Goal: Communication & Community: Answer question/provide support

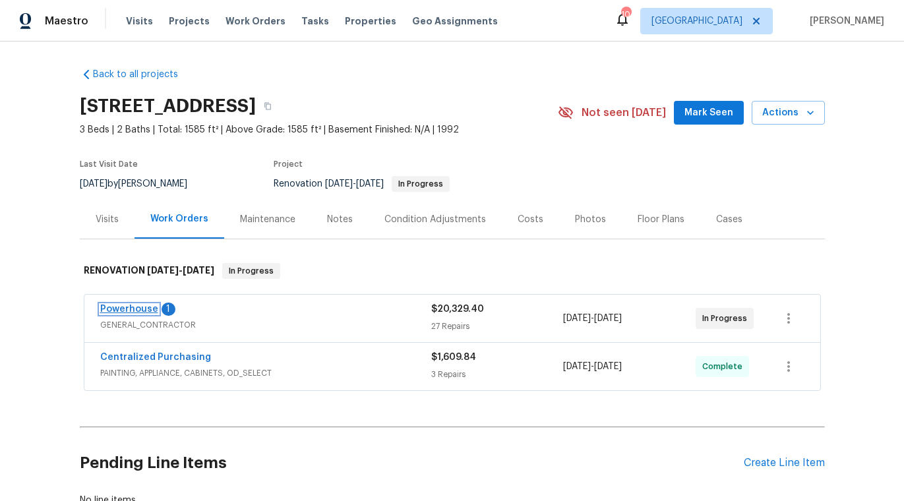
click at [132, 306] on link "Powerhouse" at bounding box center [129, 308] width 58 height 9
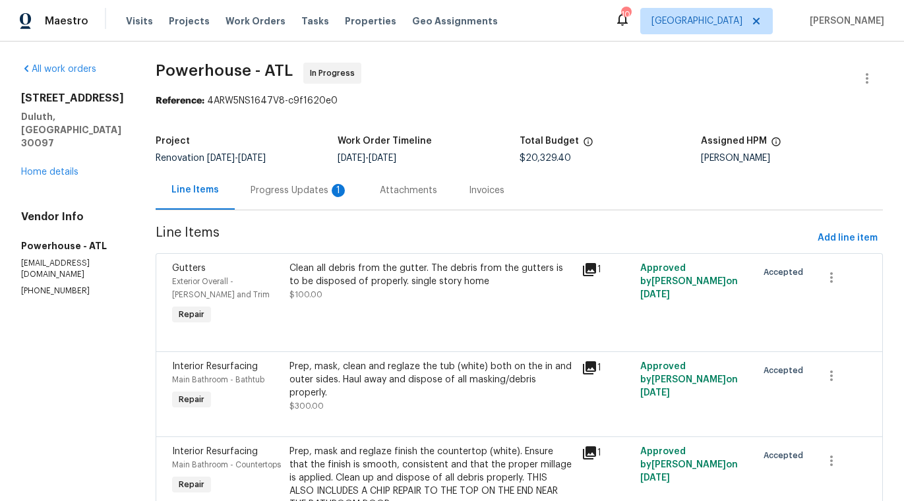
click at [348, 192] on div "Progress Updates 1" at bounding box center [299, 190] width 98 height 13
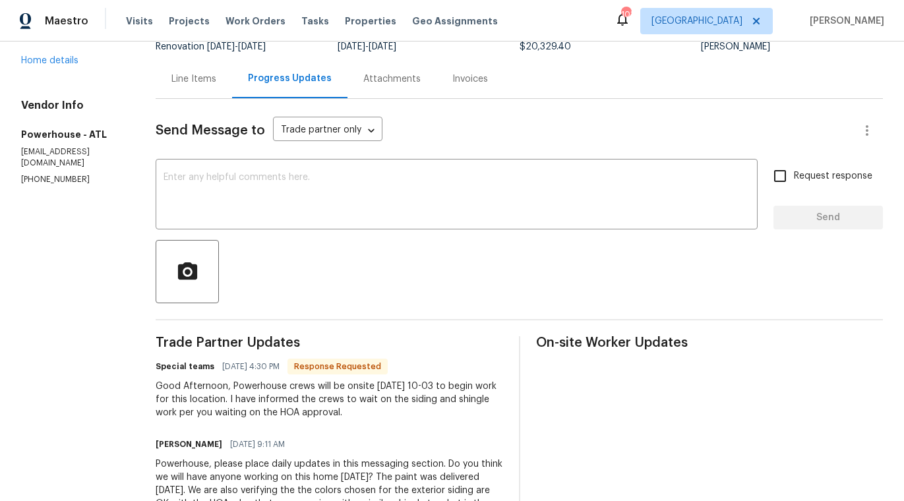
scroll to position [160, 0]
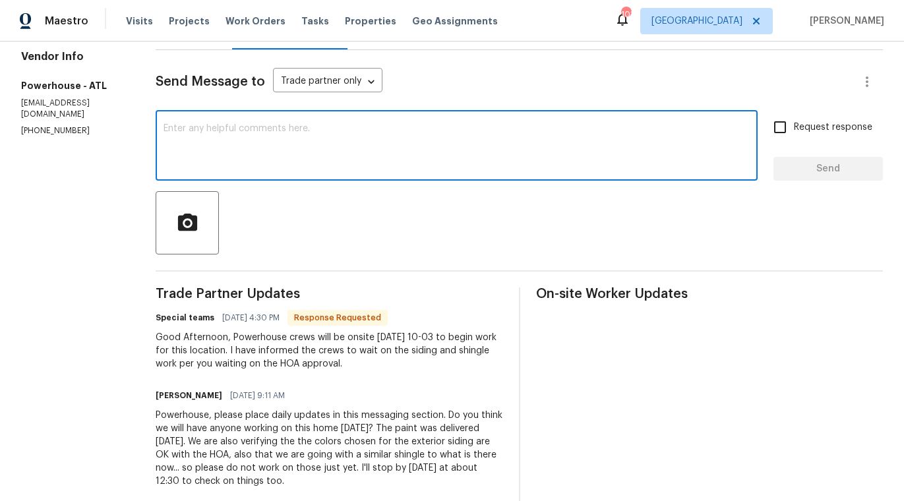
click at [262, 133] on textarea at bounding box center [456, 147] width 586 height 46
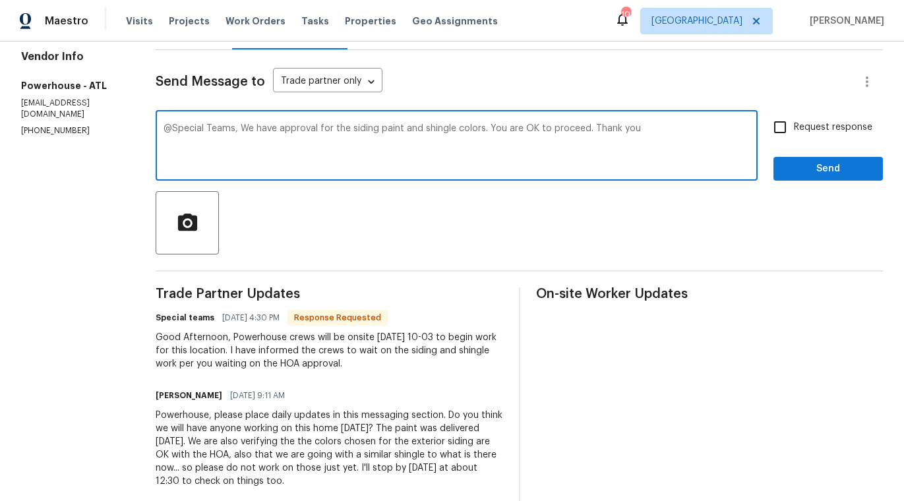
type textarea "@Special Teams, We have approval for the siding paint and shingle colors. You a…"
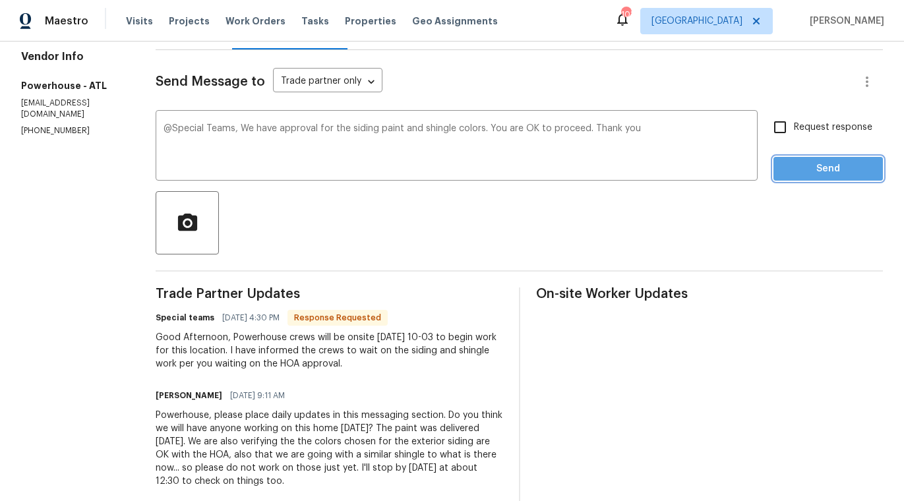
click at [803, 169] on span "Send" at bounding box center [828, 169] width 88 height 16
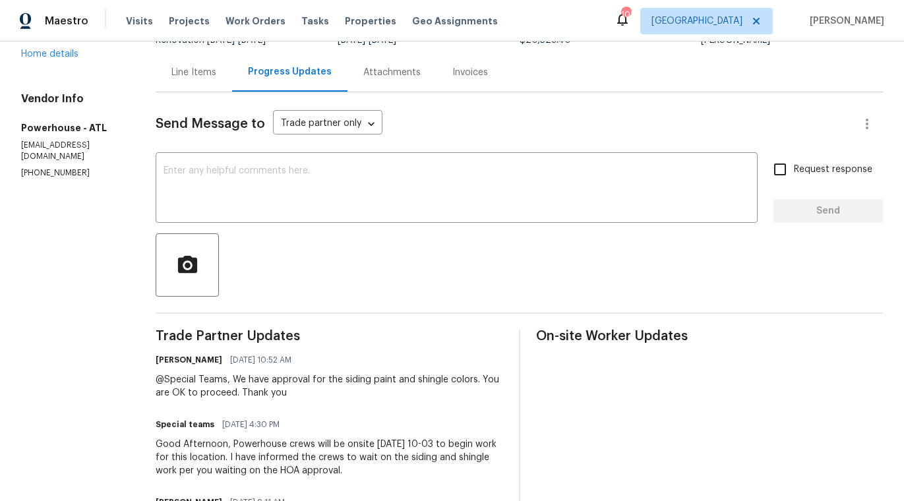
scroll to position [0, 0]
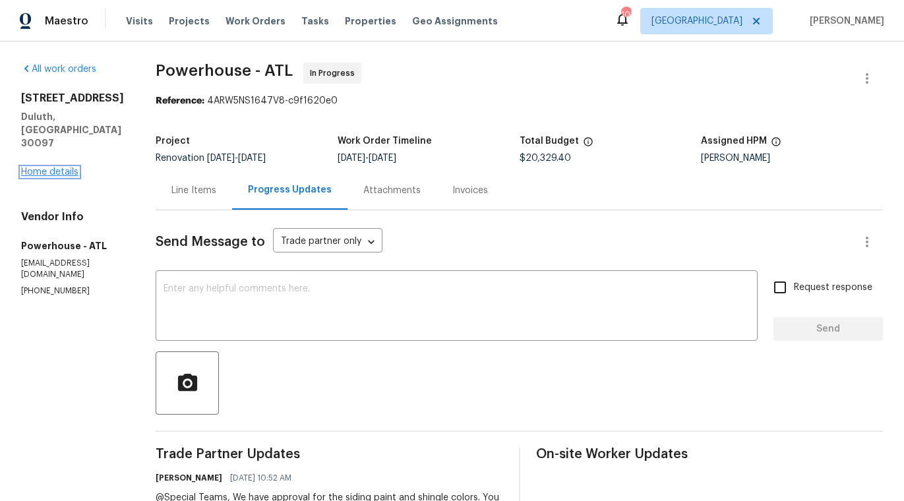
click at [59, 167] on link "Home details" at bounding box center [49, 171] width 57 height 9
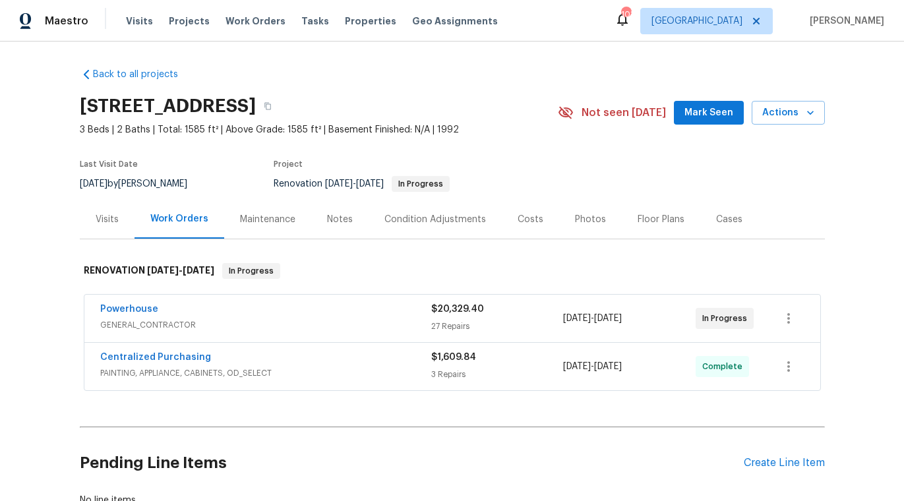
click at [200, 315] on div "Powerhouse" at bounding box center [265, 311] width 331 height 16
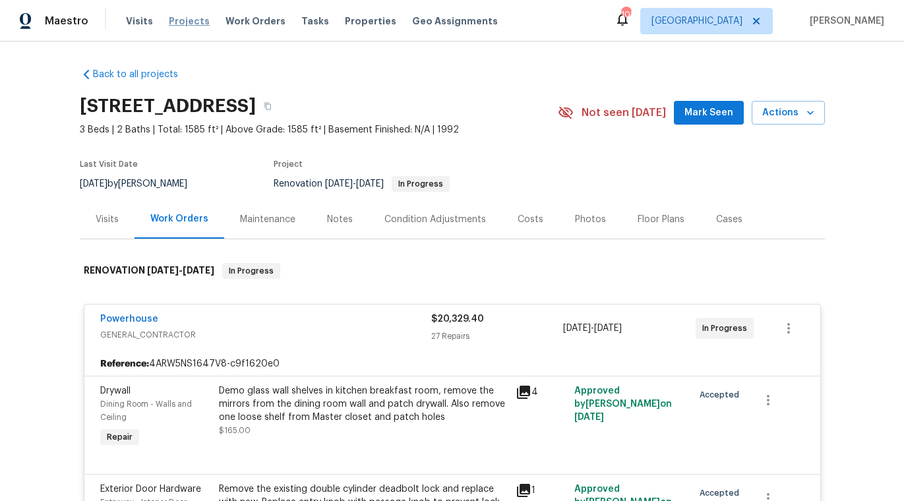
click at [194, 24] on span "Projects" at bounding box center [189, 20] width 41 height 13
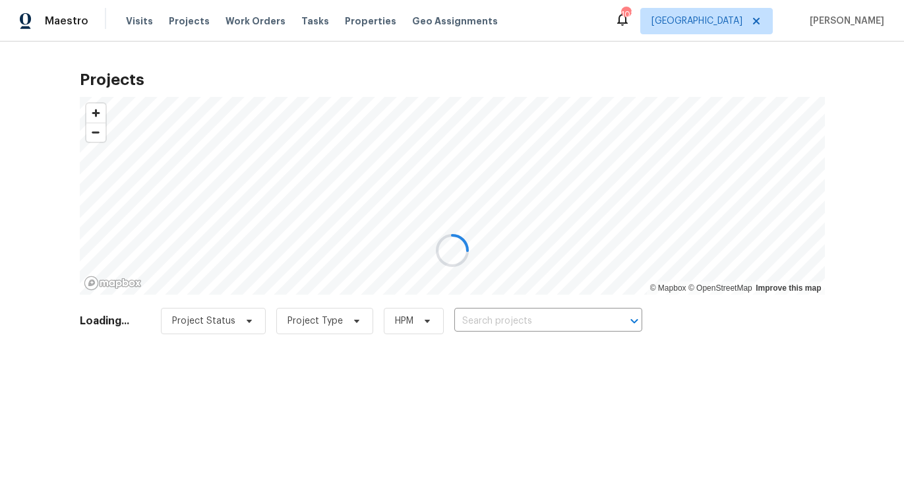
click at [519, 319] on div at bounding box center [452, 250] width 904 height 501
click at [519, 320] on div at bounding box center [452, 250] width 904 height 501
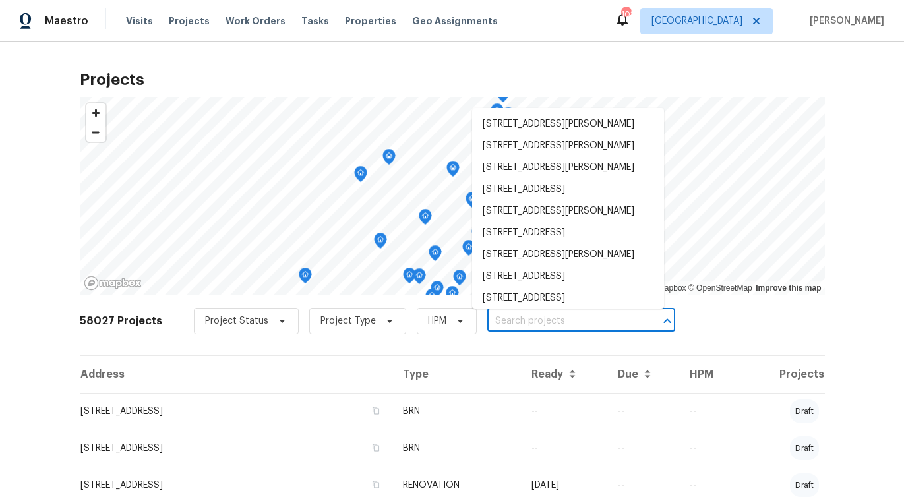
click at [518, 320] on input "text" at bounding box center [562, 321] width 151 height 20
click at [543, 318] on input "make" at bounding box center [562, 321] width 151 height 20
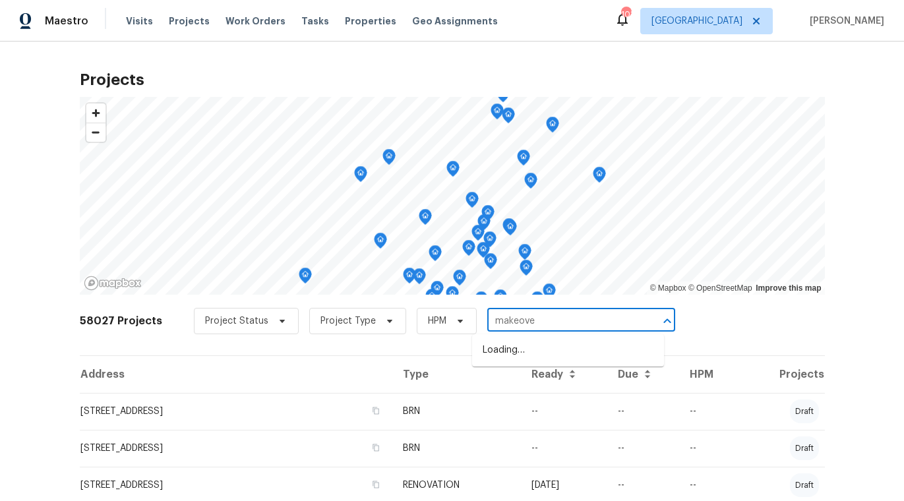
type input "makeover"
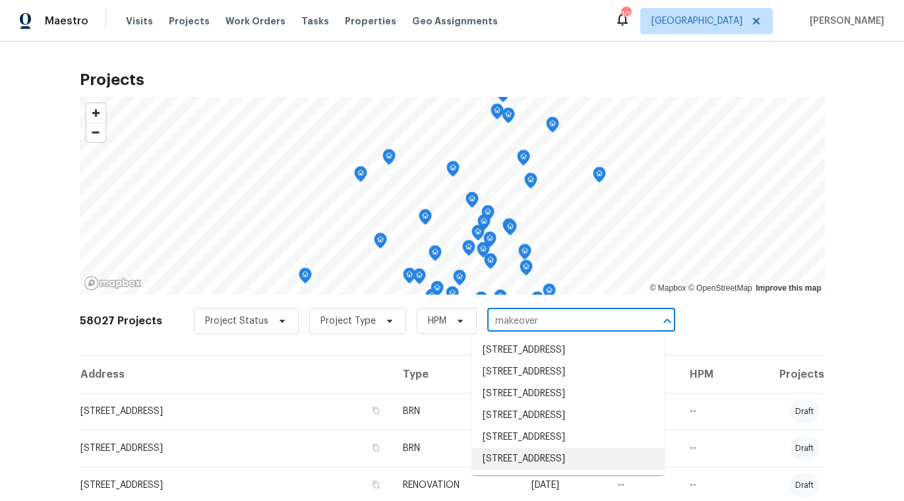
click at [524, 459] on li "[STREET_ADDRESS]" at bounding box center [568, 459] width 192 height 22
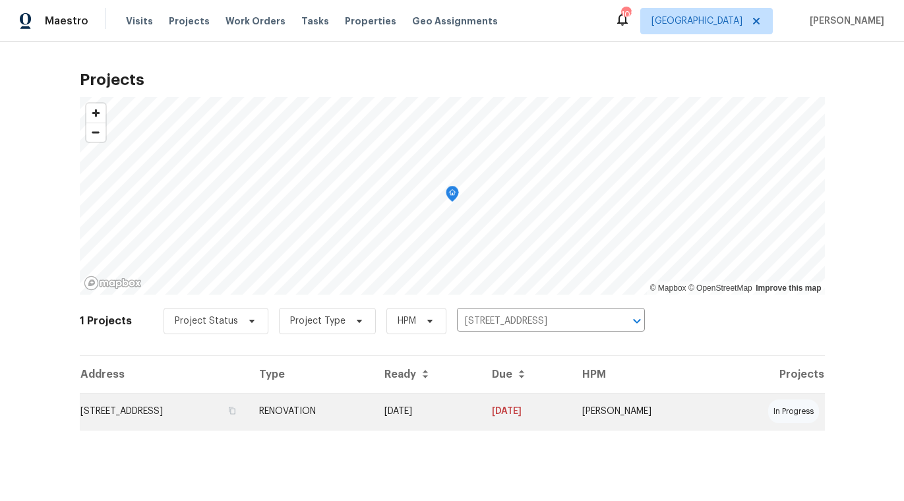
click at [165, 411] on td "[STREET_ADDRESS]" at bounding box center [164, 411] width 169 height 37
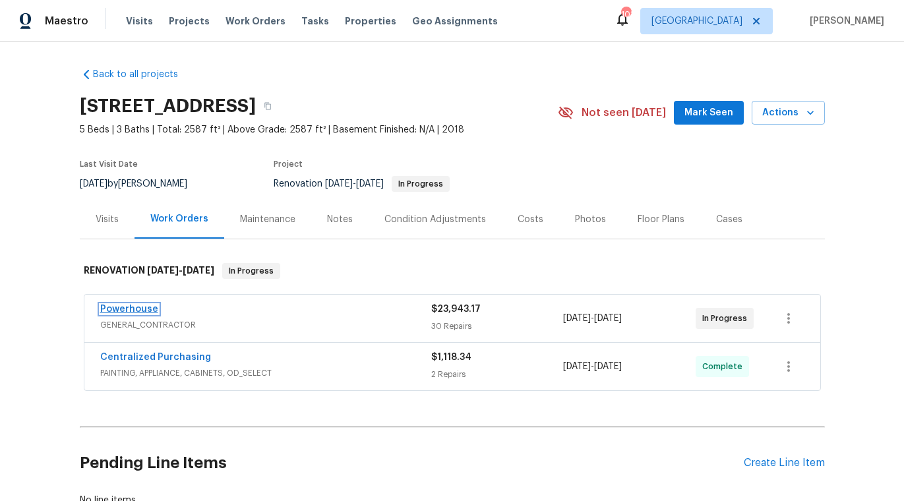
click at [140, 307] on link "Powerhouse" at bounding box center [129, 308] width 58 height 9
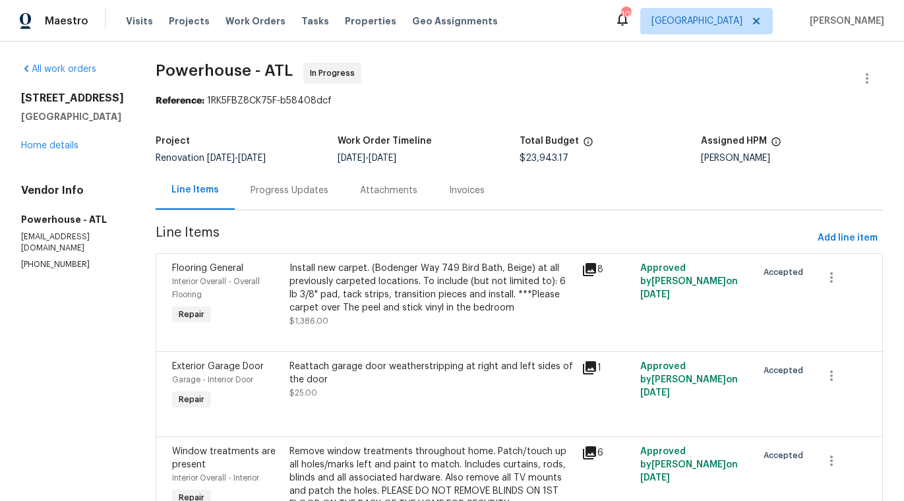
click at [328, 190] on div "Progress Updates" at bounding box center [289, 190] width 78 height 13
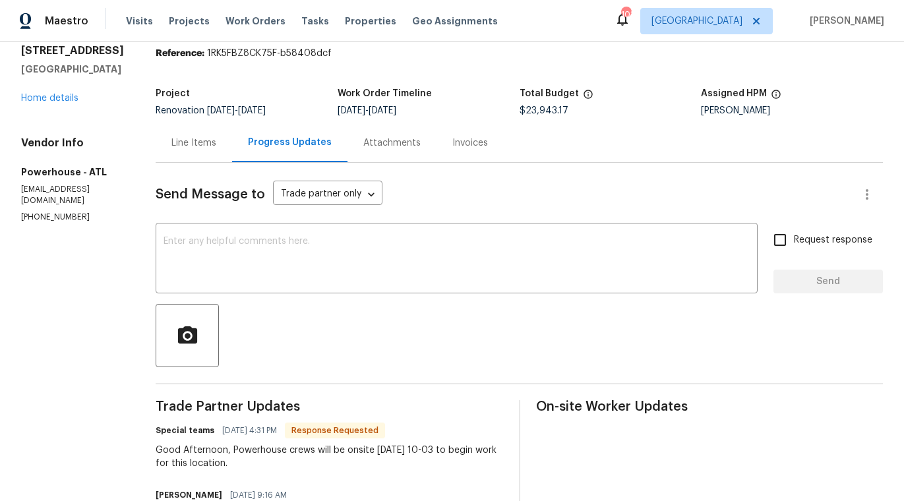
scroll to position [47, 0]
click at [262, 239] on textarea at bounding box center [456, 260] width 586 height 46
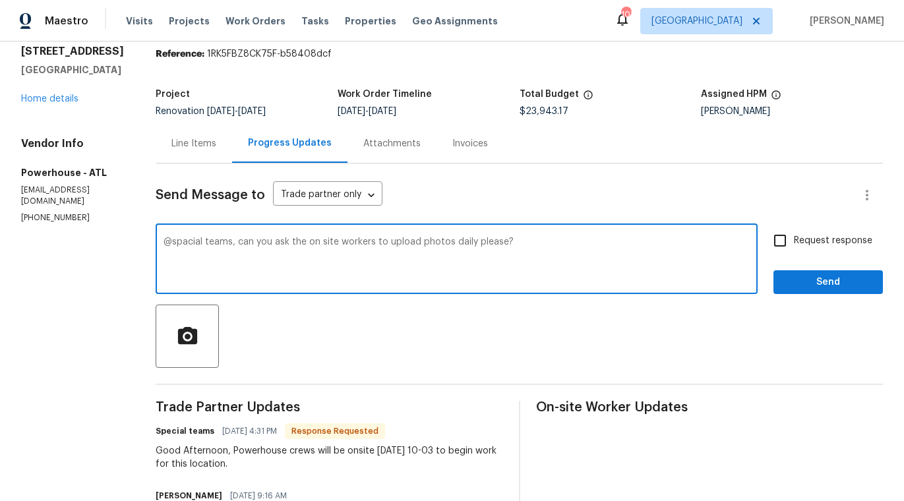
click at [457, 243] on textarea "@spacial teams, can you ask the on site workers to upload photos daily please?" at bounding box center [456, 260] width 586 height 46
drag, startPoint x: 592, startPoint y: 241, endPoint x: 209, endPoint y: 239, distance: 383.6
click at [209, 239] on textarea "@spacial teams, can you ask the on site workers to upload progress photos daily…" at bounding box center [456, 260] width 586 height 46
click at [227, 243] on textarea "@spacial teams, can you ask the on site workers to upload progress photos daily…" at bounding box center [456, 260] width 586 height 46
drag, startPoint x: 596, startPoint y: 242, endPoint x: 204, endPoint y: 243, distance: 392.1
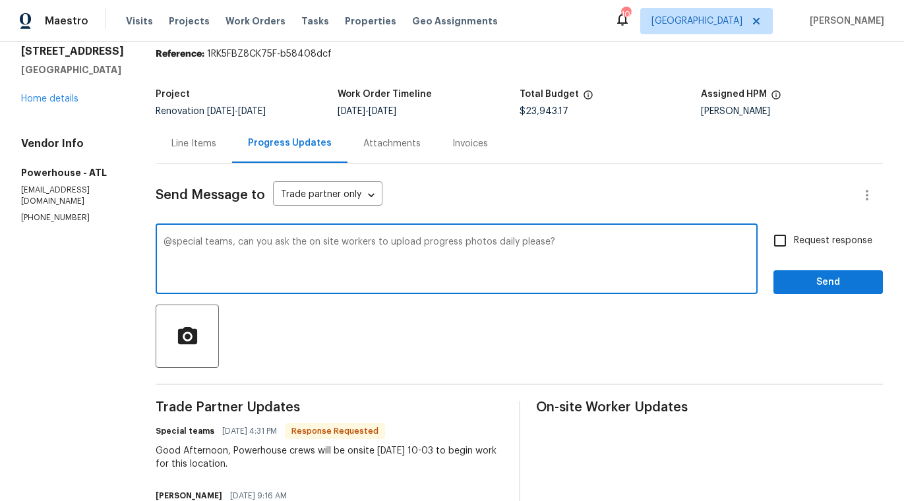
click at [204, 243] on textarea "@special teams, can you ask the on site workers to upload progress photos daily…" at bounding box center [456, 260] width 586 height 46
type textarea "@special teams, can you ask the on site workers to upload progress photos daily…"
click at [809, 283] on span "Send" at bounding box center [828, 282] width 88 height 16
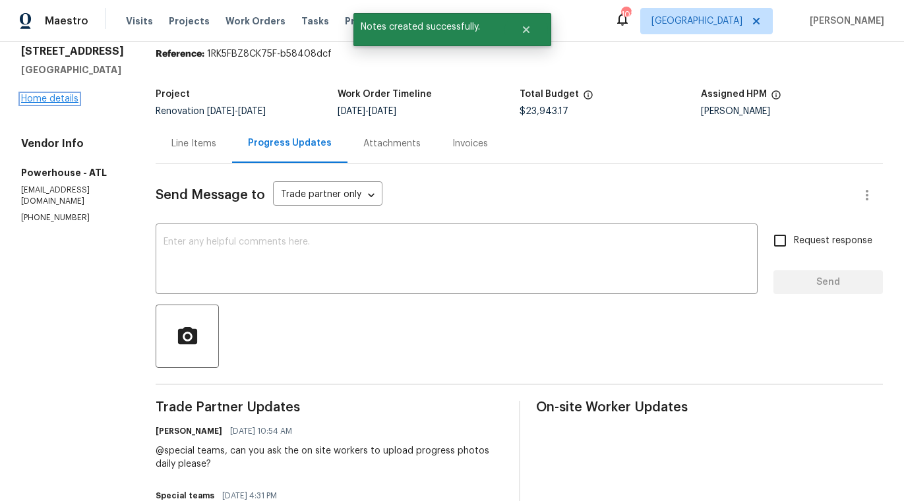
click at [53, 98] on link "Home details" at bounding box center [49, 98] width 57 height 9
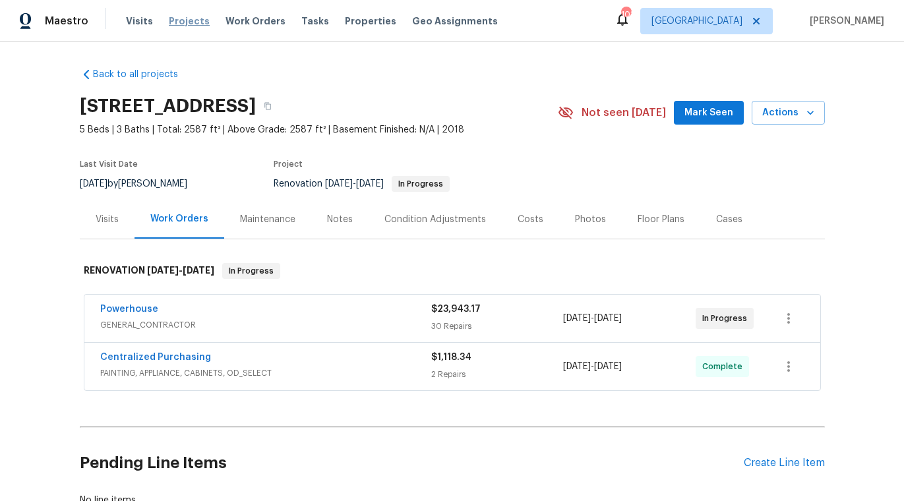
click at [187, 23] on span "Projects" at bounding box center [189, 20] width 41 height 13
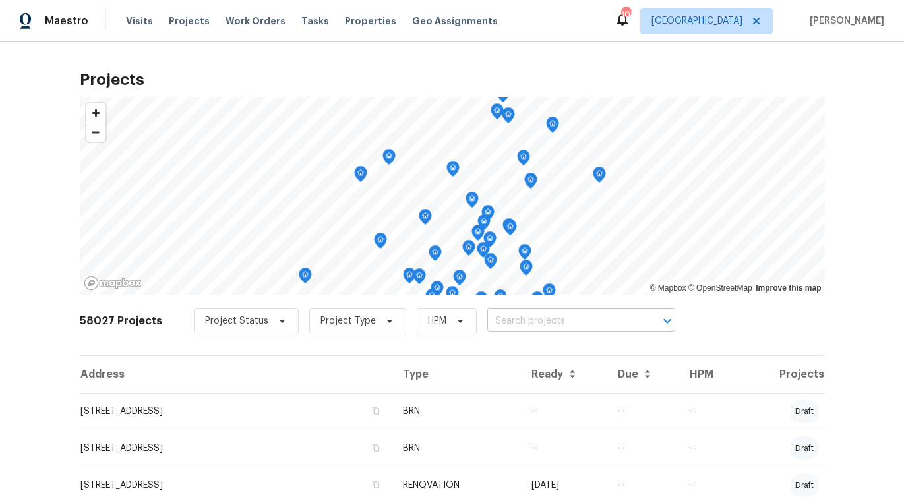
click at [521, 324] on input "text" at bounding box center [562, 321] width 151 height 20
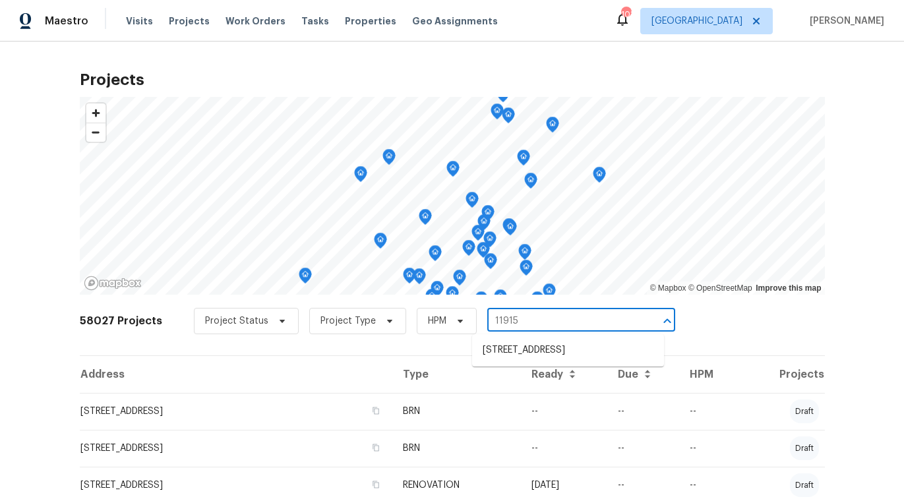
type input "11915"
click at [525, 355] on li "[STREET_ADDRESS]" at bounding box center [568, 350] width 192 height 22
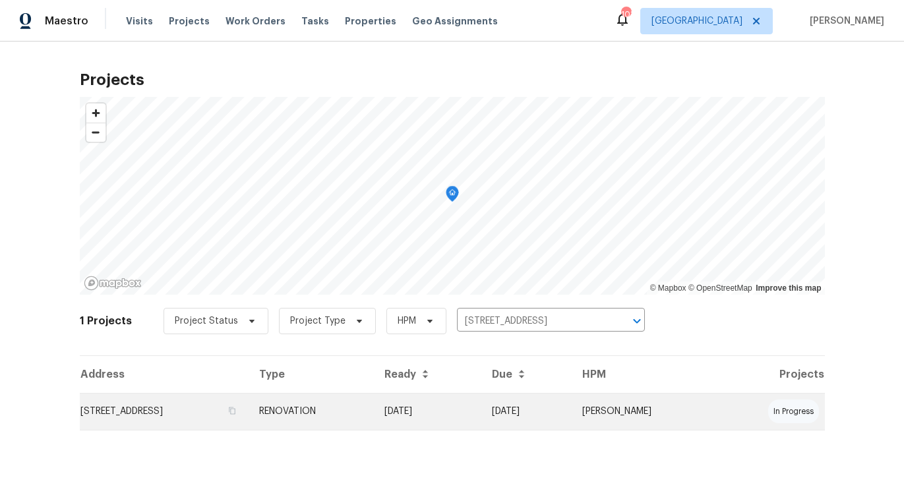
click at [210, 414] on td "[STREET_ADDRESS]" at bounding box center [164, 411] width 169 height 37
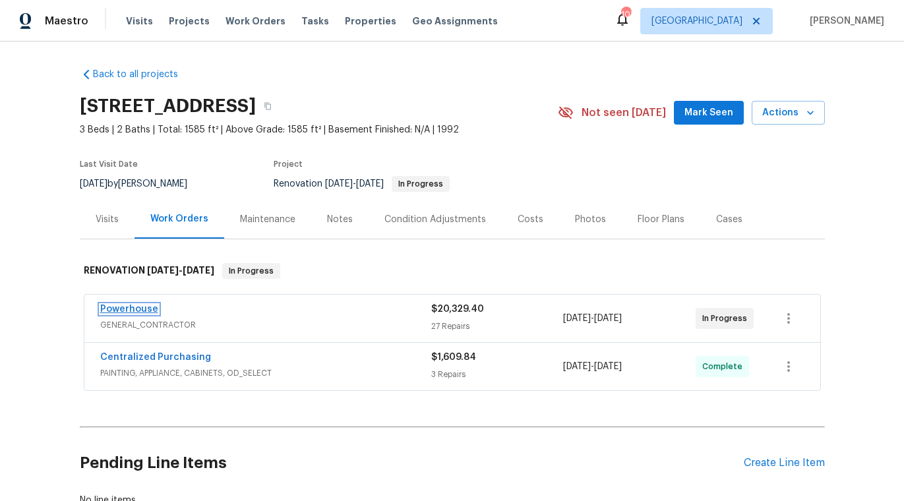
click at [110, 310] on link "Powerhouse" at bounding box center [129, 308] width 58 height 9
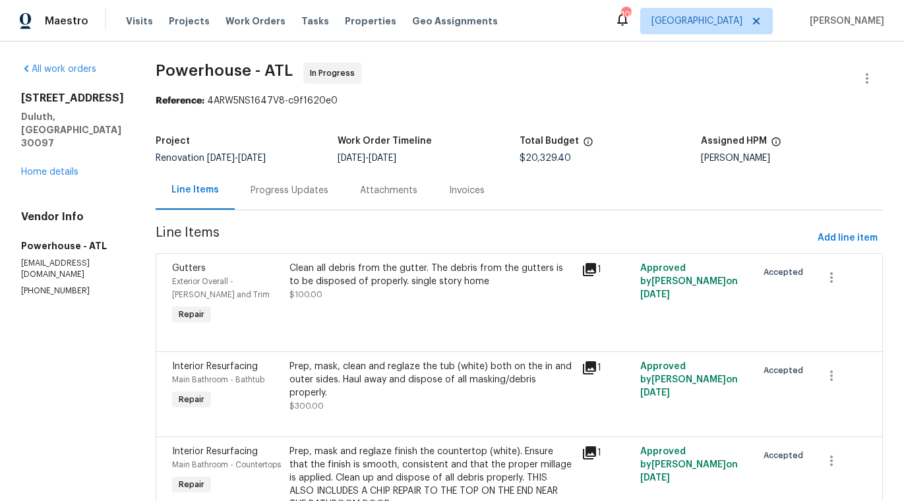
click at [328, 190] on div "Progress Updates" at bounding box center [289, 190] width 78 height 13
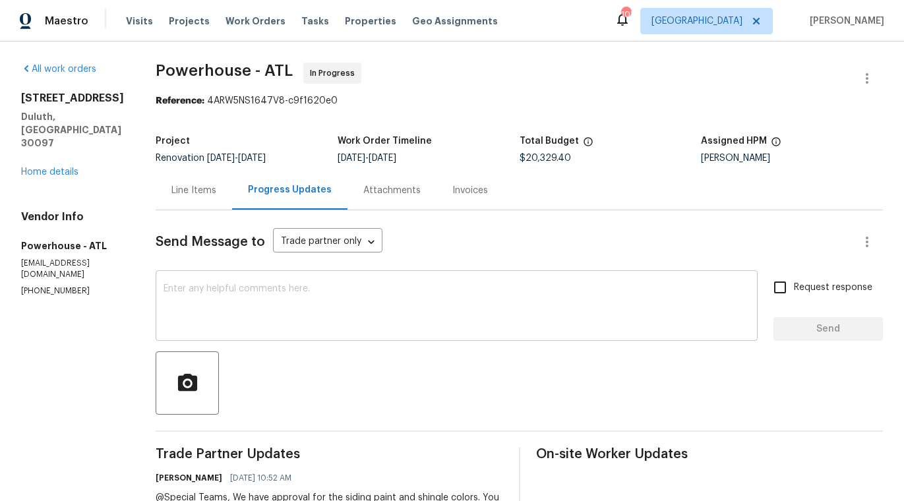
click at [329, 316] on textarea at bounding box center [456, 307] width 586 height 46
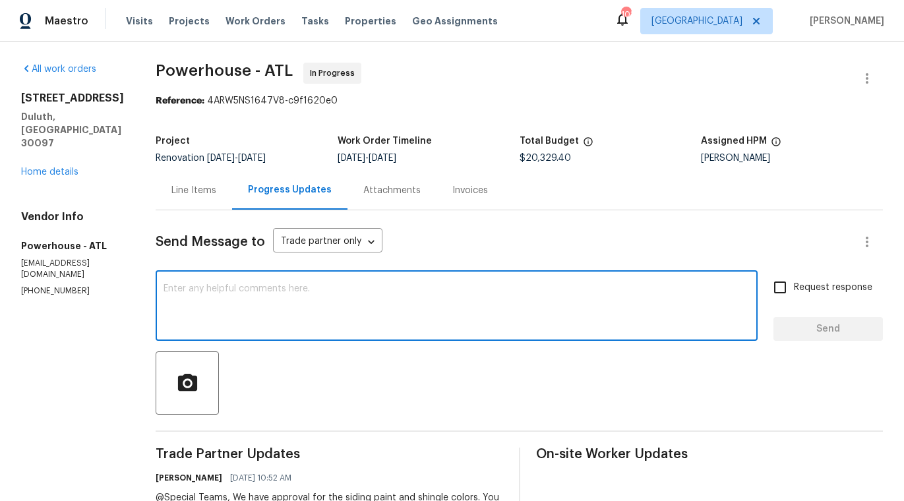
paste textarea "@special teams, can you ask the on site workers to upload progress photos daily…"
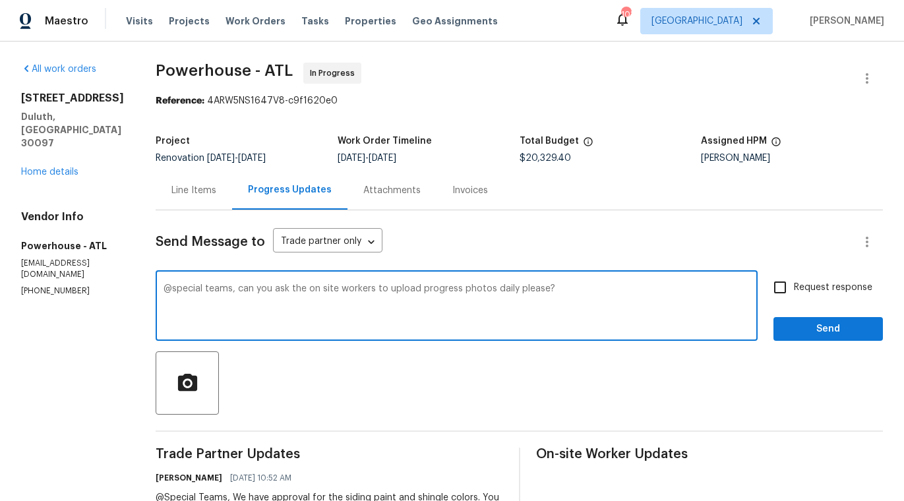
type textarea "@special teams, can you ask the on site workers to upload progress photos daily…"
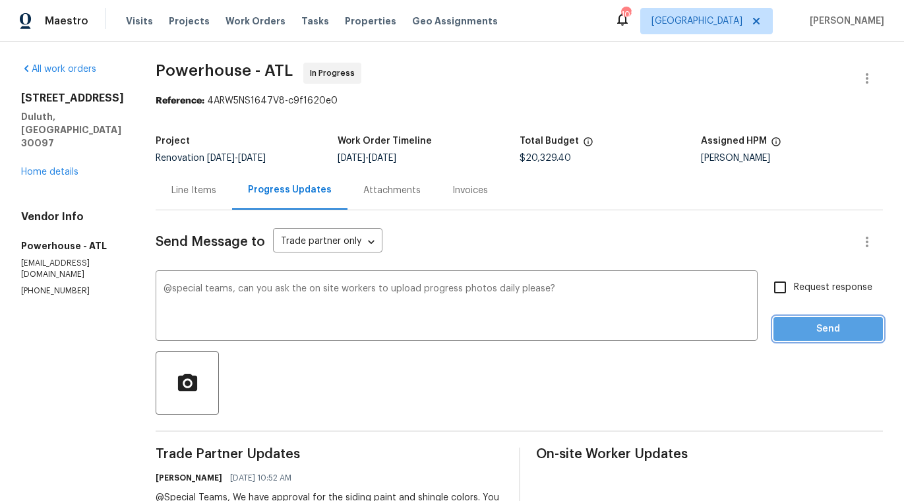
click at [820, 332] on span "Send" at bounding box center [828, 329] width 88 height 16
